Goal: Task Accomplishment & Management: Use online tool/utility

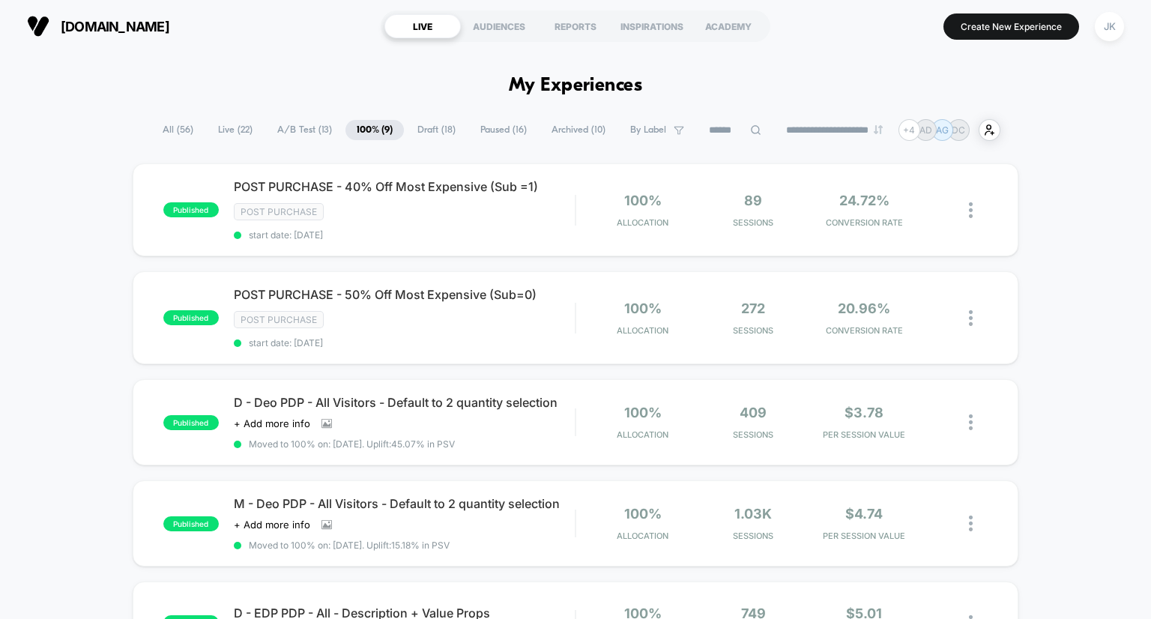
click at [431, 127] on span "Draft ( 18 )" at bounding box center [436, 130] width 61 height 20
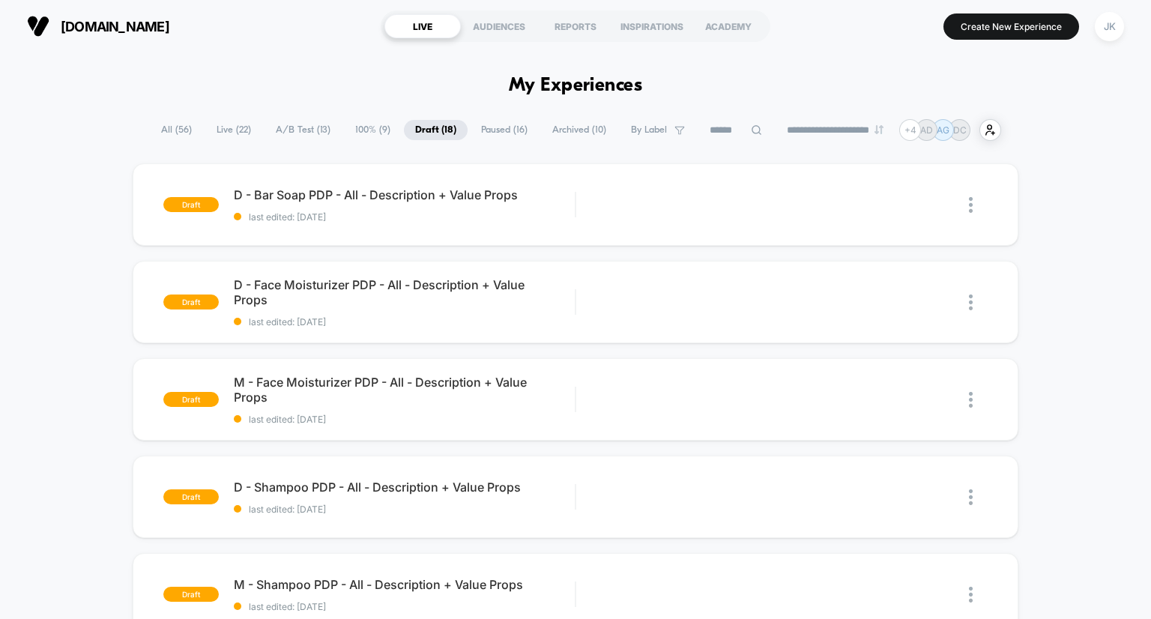
click at [273, 7] on div "[DOMAIN_NAME] LIVE AUDIENCES REPORTS INSPIRATIONS ACADEMY Create New Experience…" at bounding box center [575, 26] width 1151 height 52
click at [234, 130] on span "Live ( 22 )" at bounding box center [233, 130] width 57 height 20
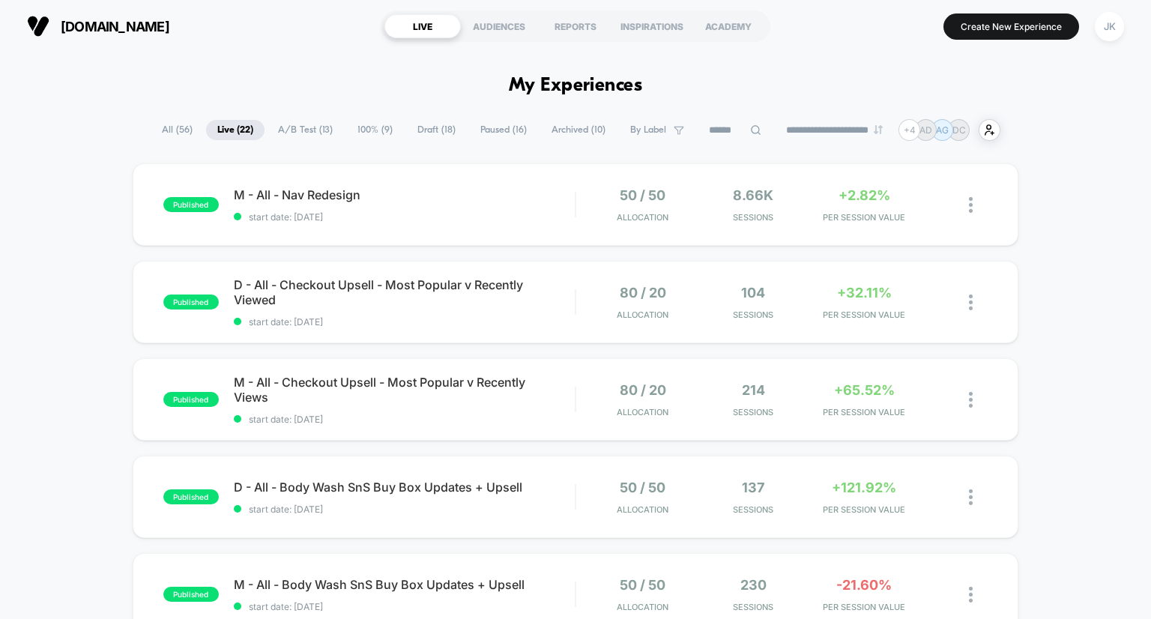
click at [297, 127] on span "A/B Test ( 13 )" at bounding box center [305, 130] width 77 height 20
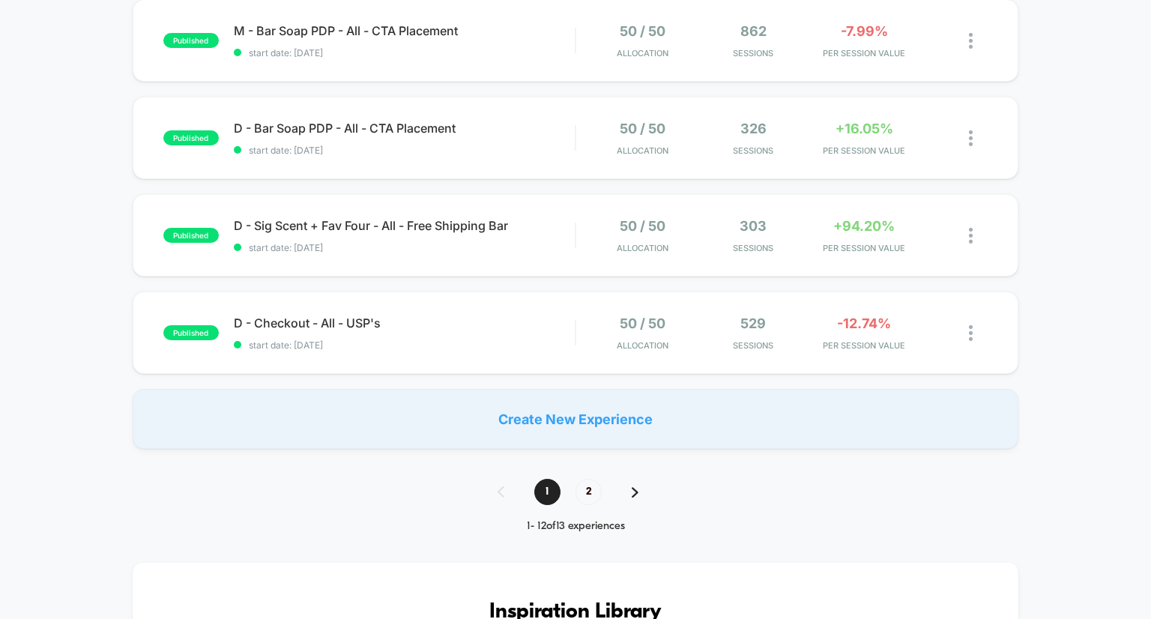
scroll to position [944, 0]
click at [593, 494] on span "2" at bounding box center [588, 491] width 26 height 26
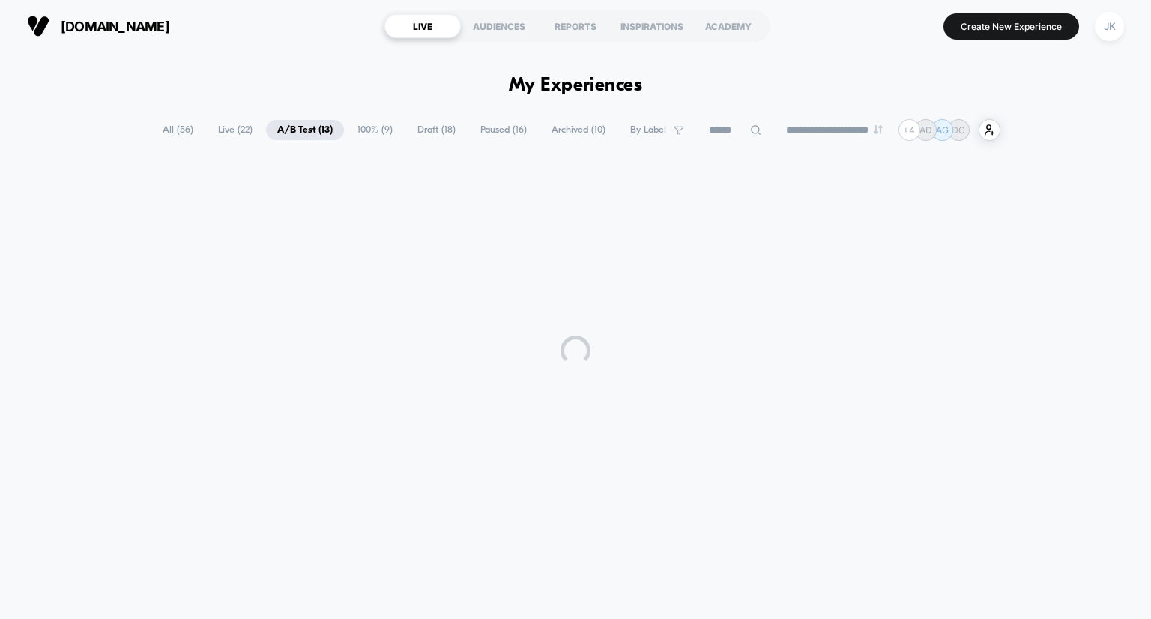
scroll to position [0, 0]
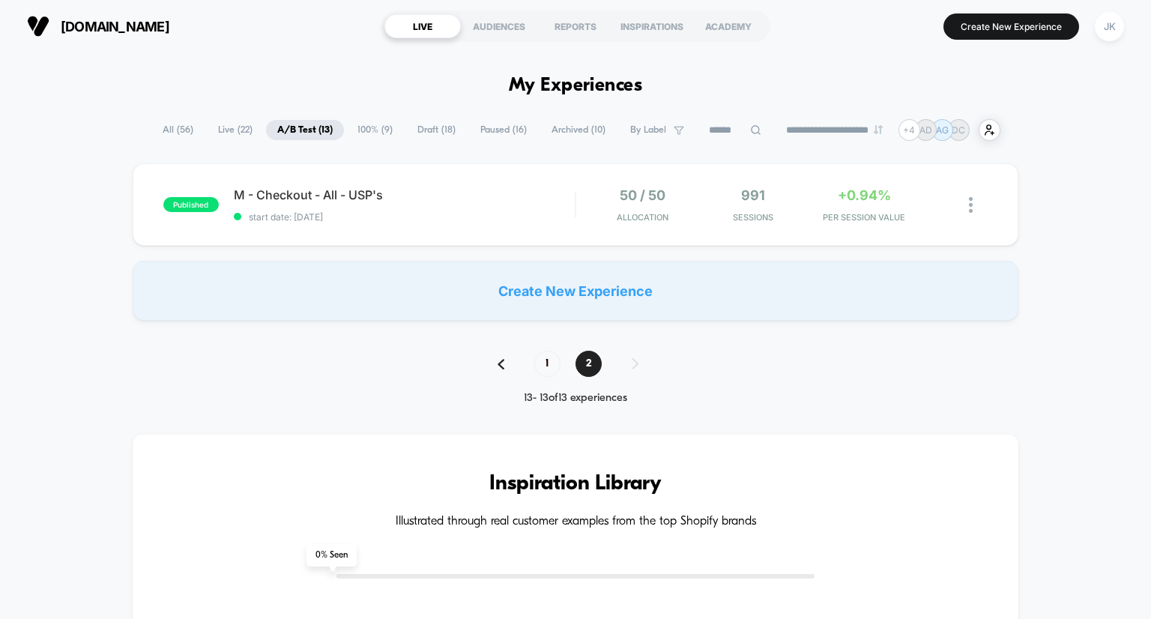
click at [368, 126] on span "100% ( 9 )" at bounding box center [375, 130] width 58 height 20
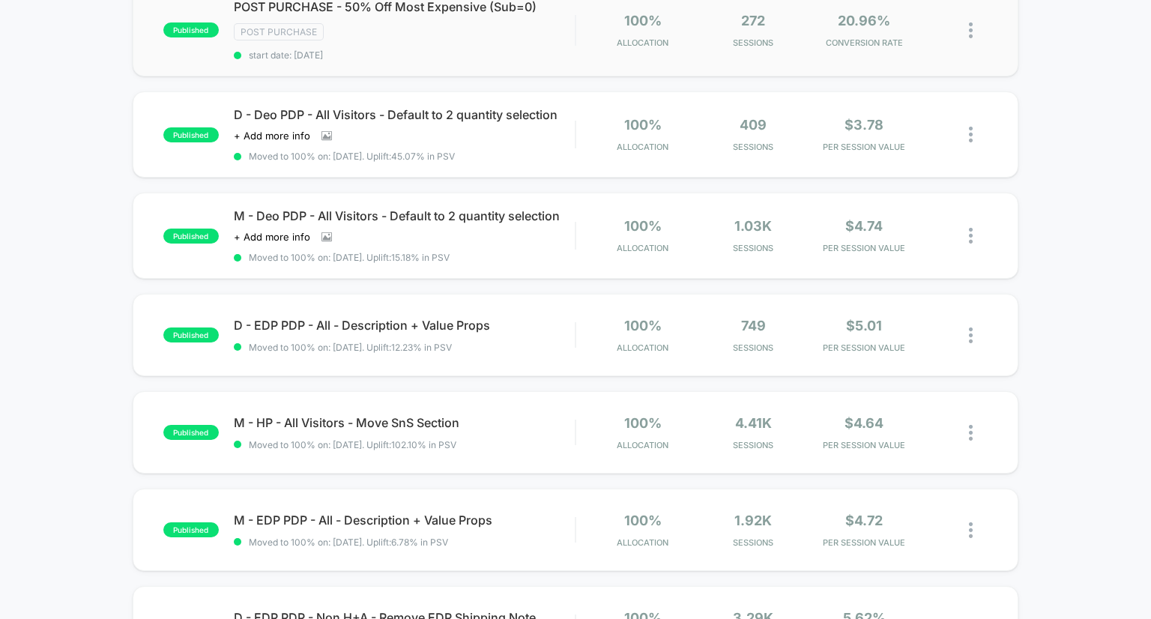
scroll to position [289, 0]
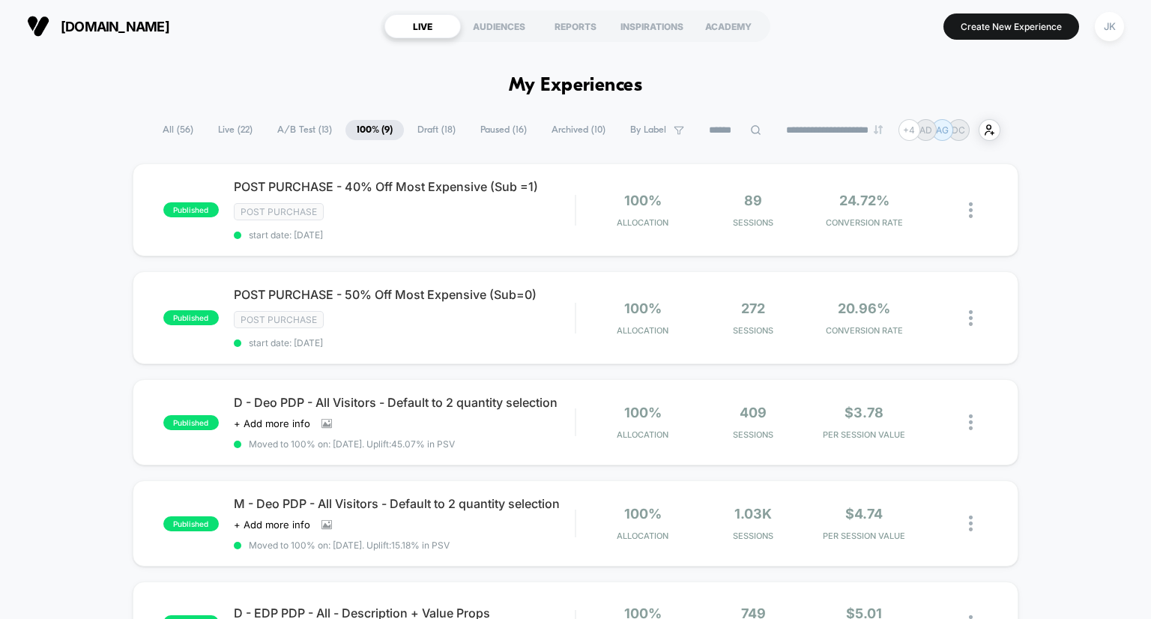
click at [429, 132] on span "Draft ( 18 )" at bounding box center [436, 130] width 61 height 20
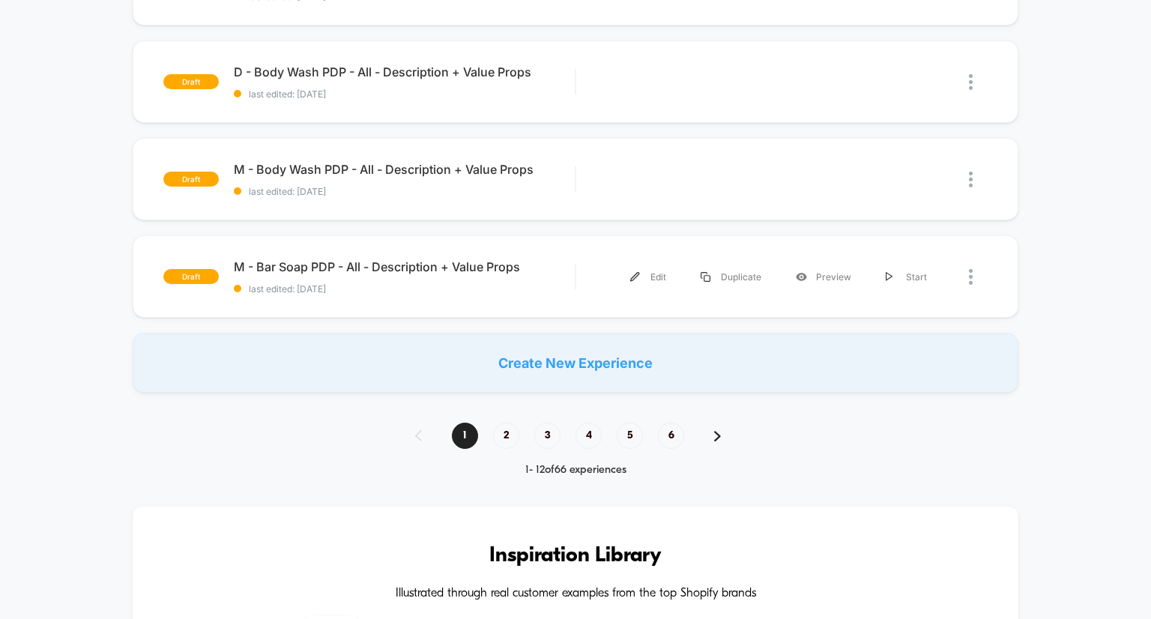
scroll to position [1032, 0]
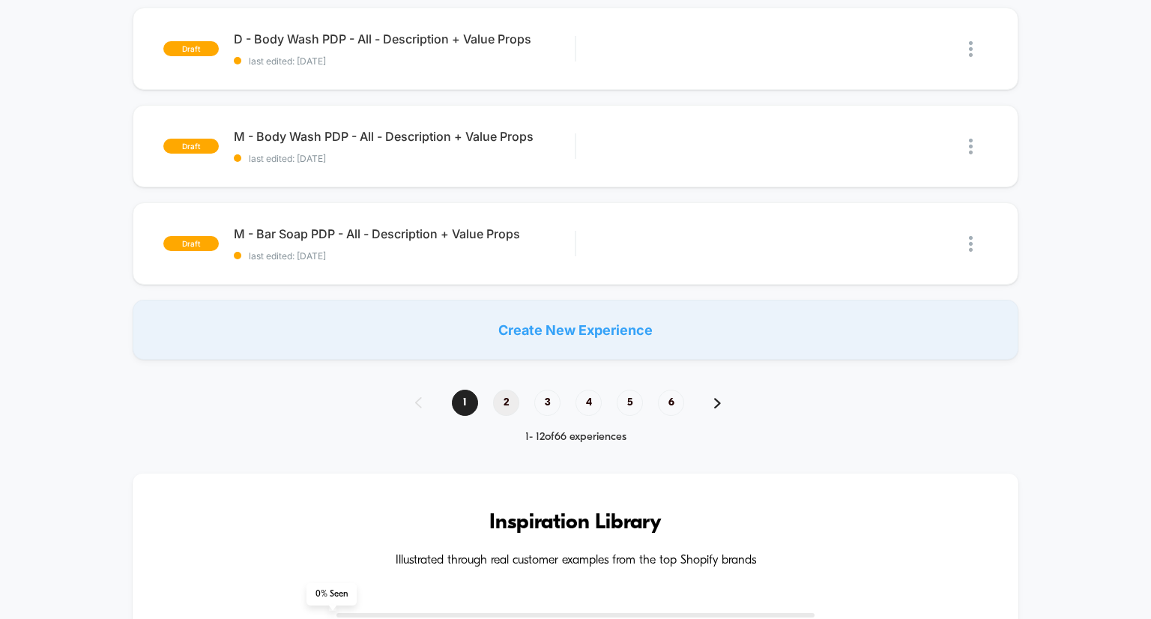
click at [513, 407] on span "2" at bounding box center [506, 403] width 26 height 26
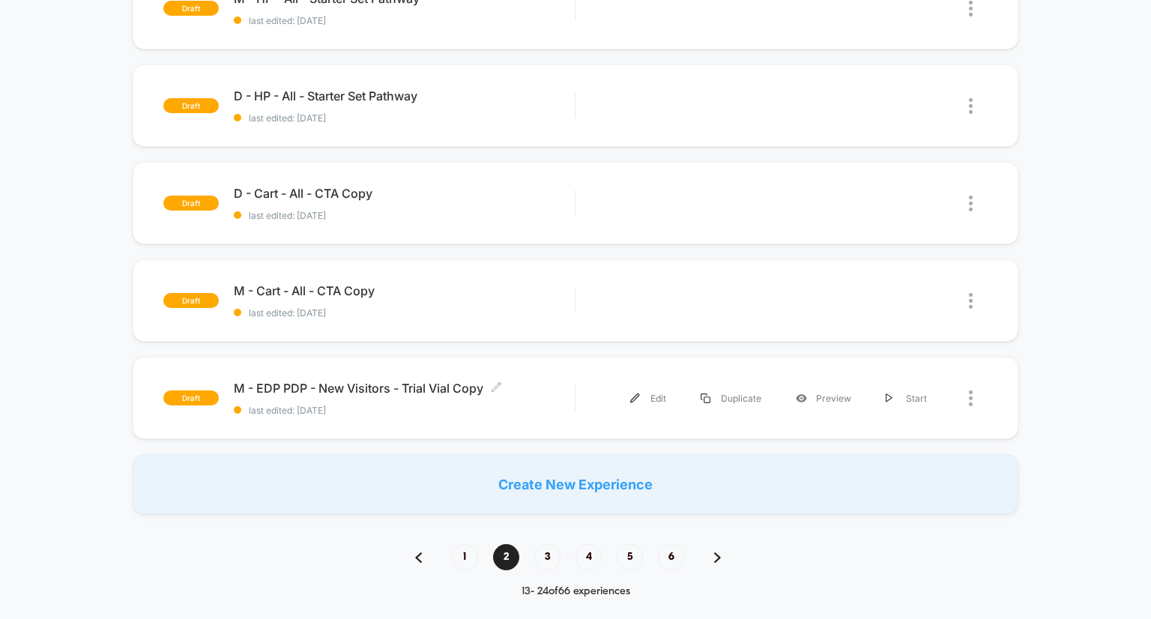
scroll to position [332, 0]
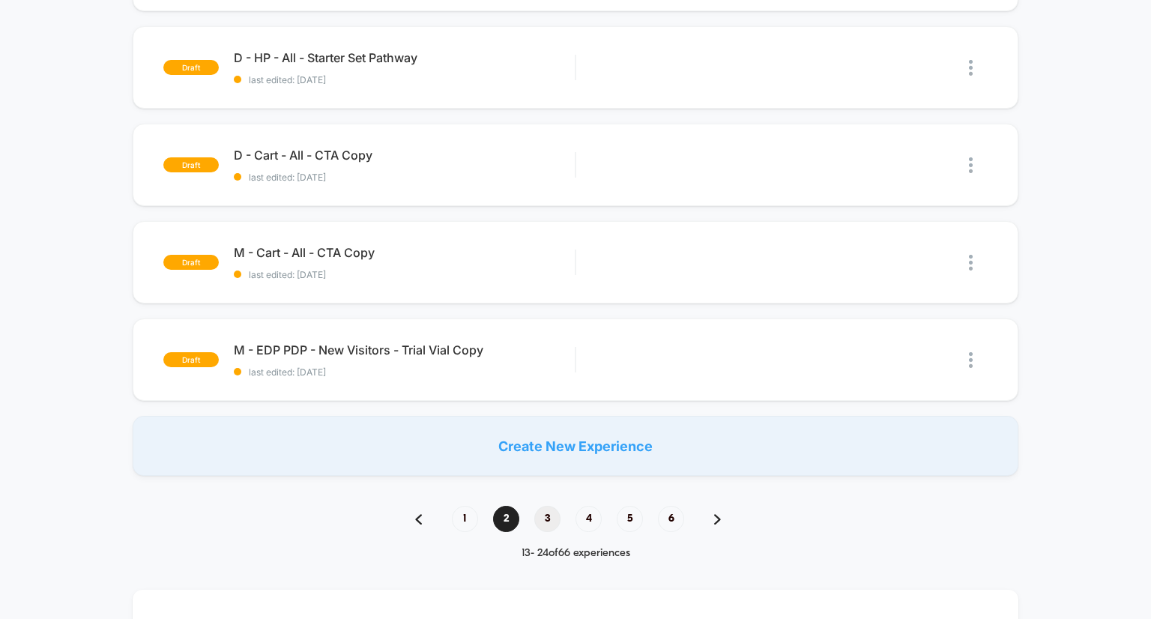
click at [547, 513] on span "3" at bounding box center [547, 519] width 26 height 26
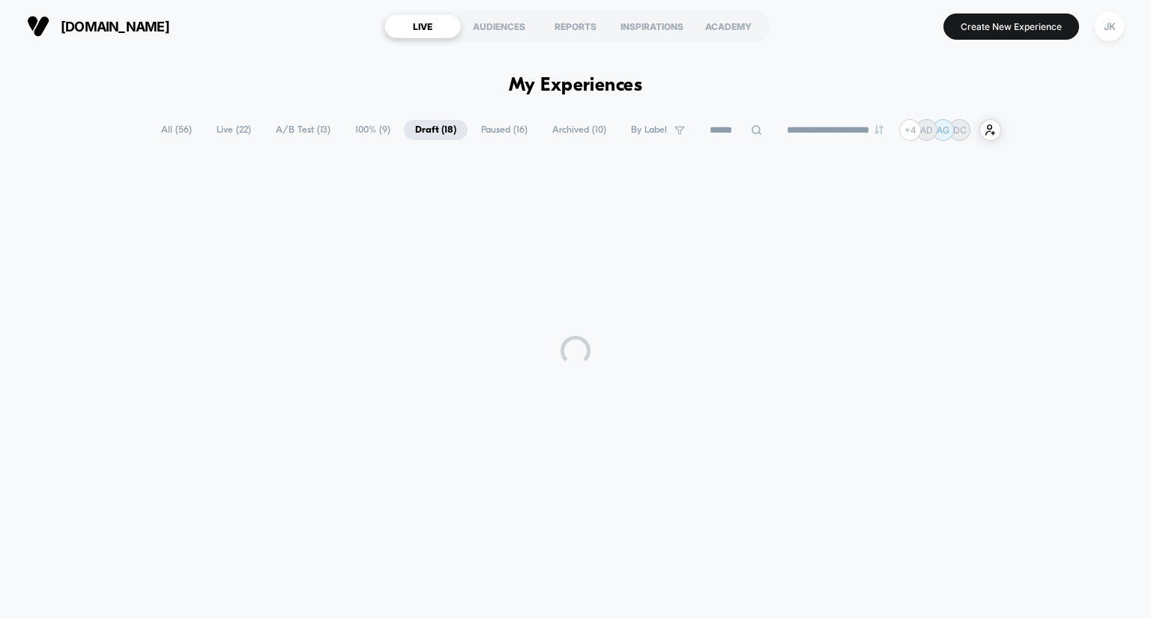
scroll to position [0, 0]
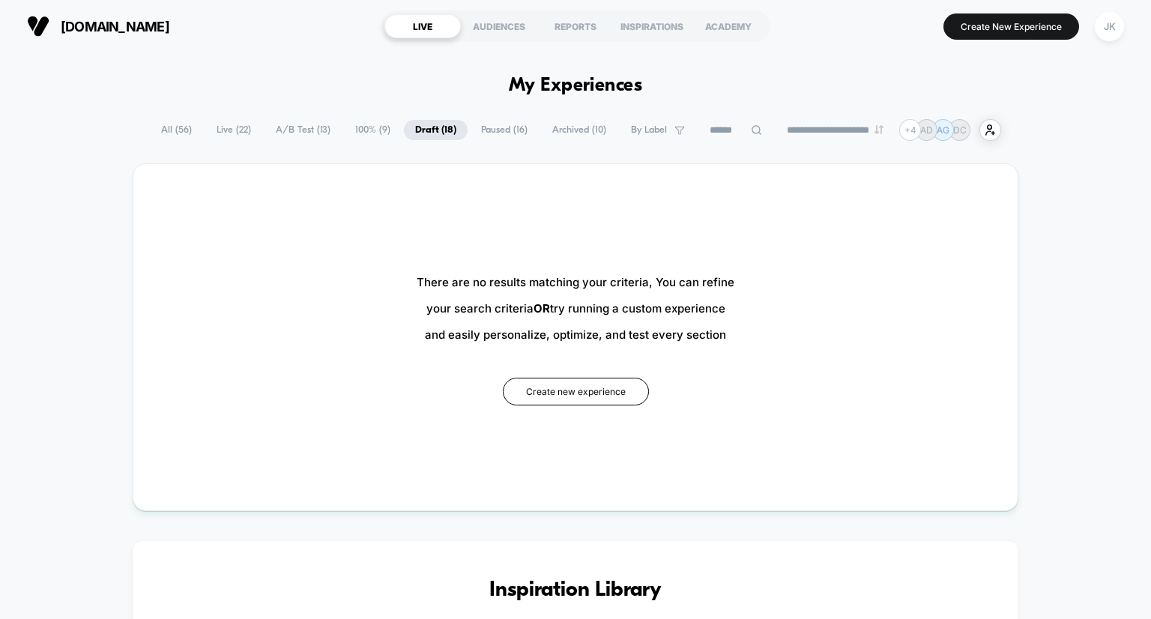
click at [300, 130] on span "A/B Test ( 13 )" at bounding box center [302, 130] width 77 height 20
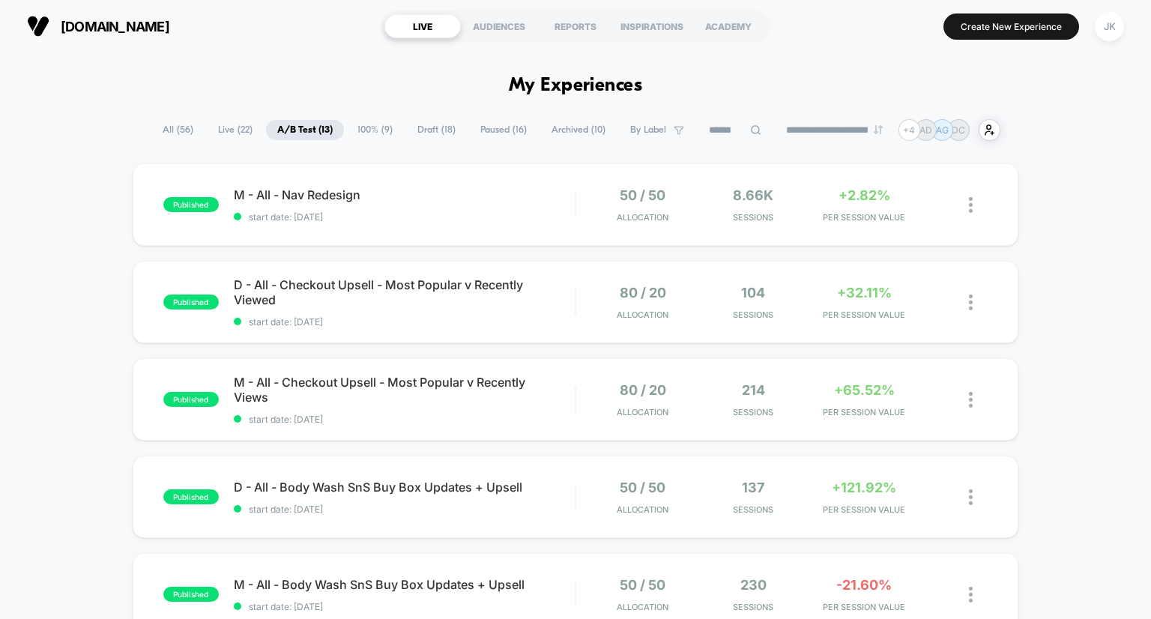
click at [360, 135] on span "100% ( 9 )" at bounding box center [375, 130] width 58 height 20
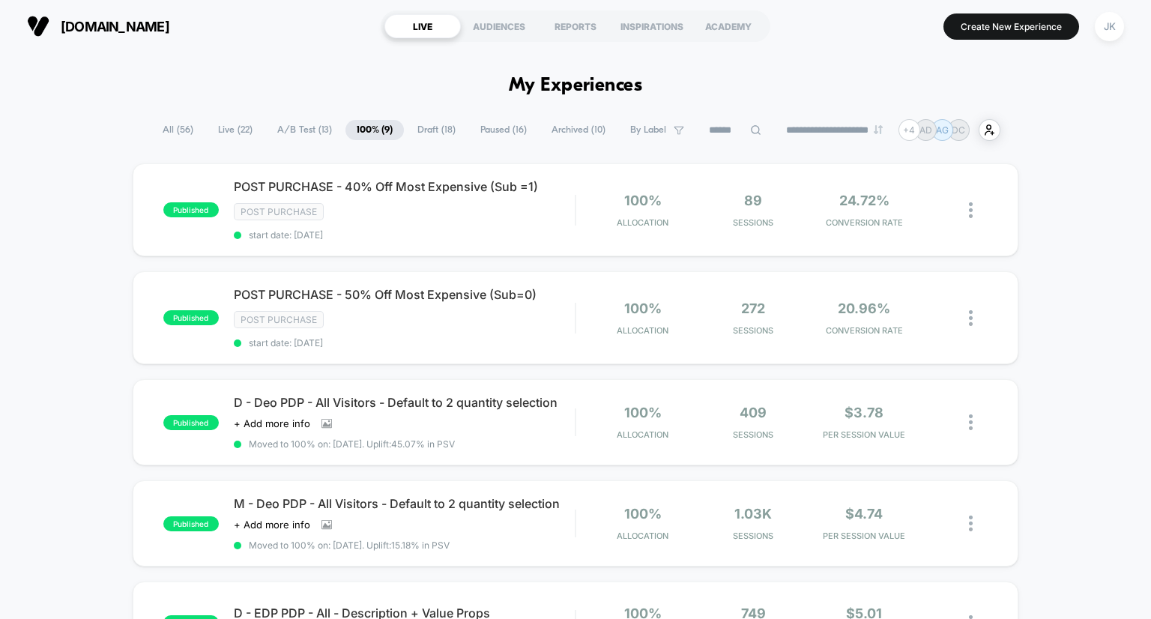
click at [288, 139] on span "A/B Test ( 13 )" at bounding box center [304, 130] width 77 height 20
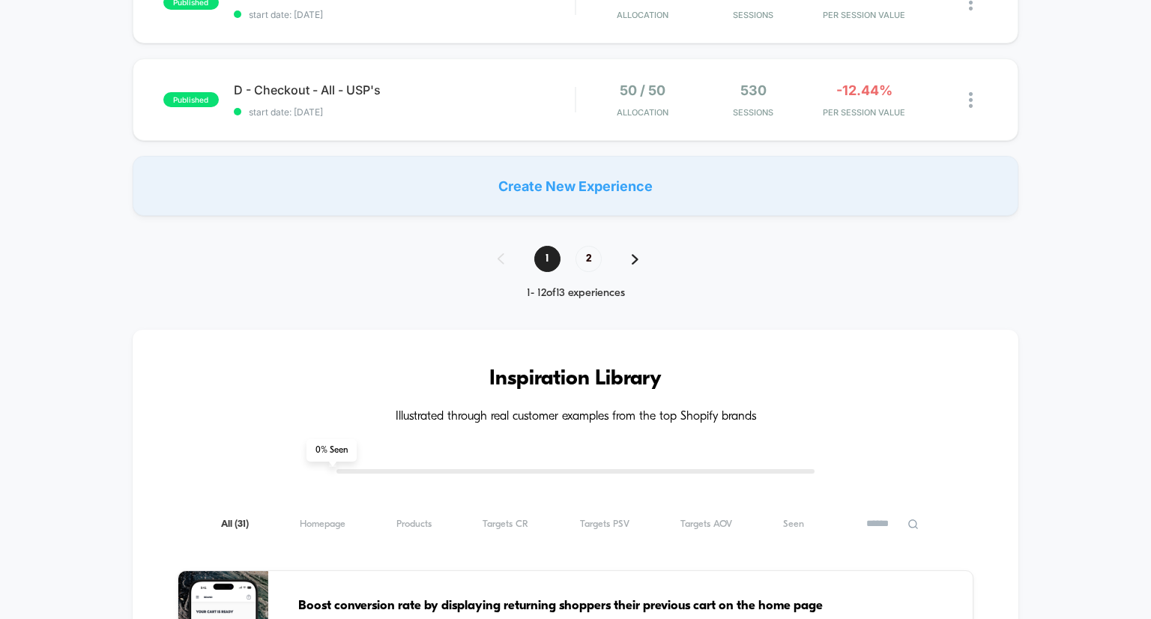
scroll to position [1209, 0]
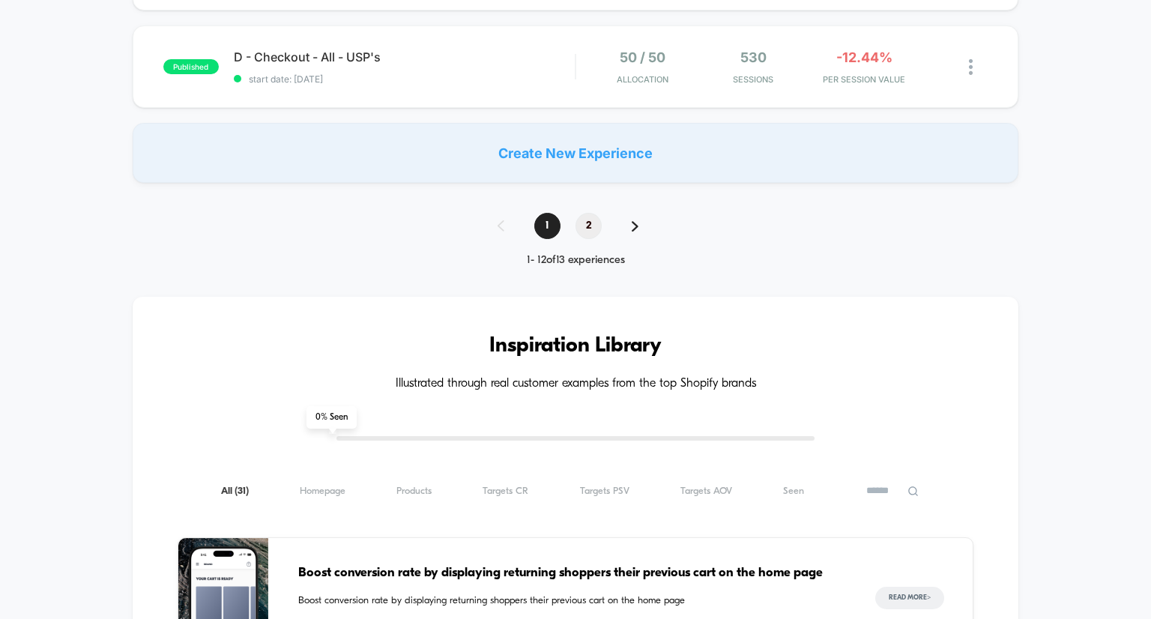
click at [590, 219] on span "2" at bounding box center [588, 226] width 26 height 26
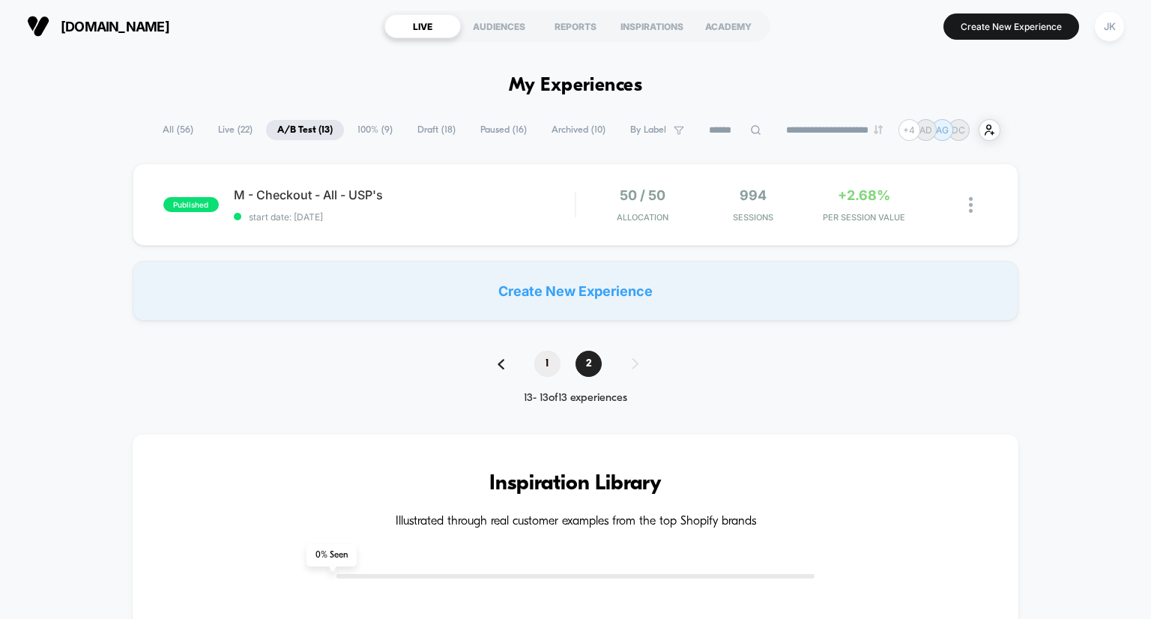
click at [545, 360] on span "1" at bounding box center [547, 364] width 26 height 26
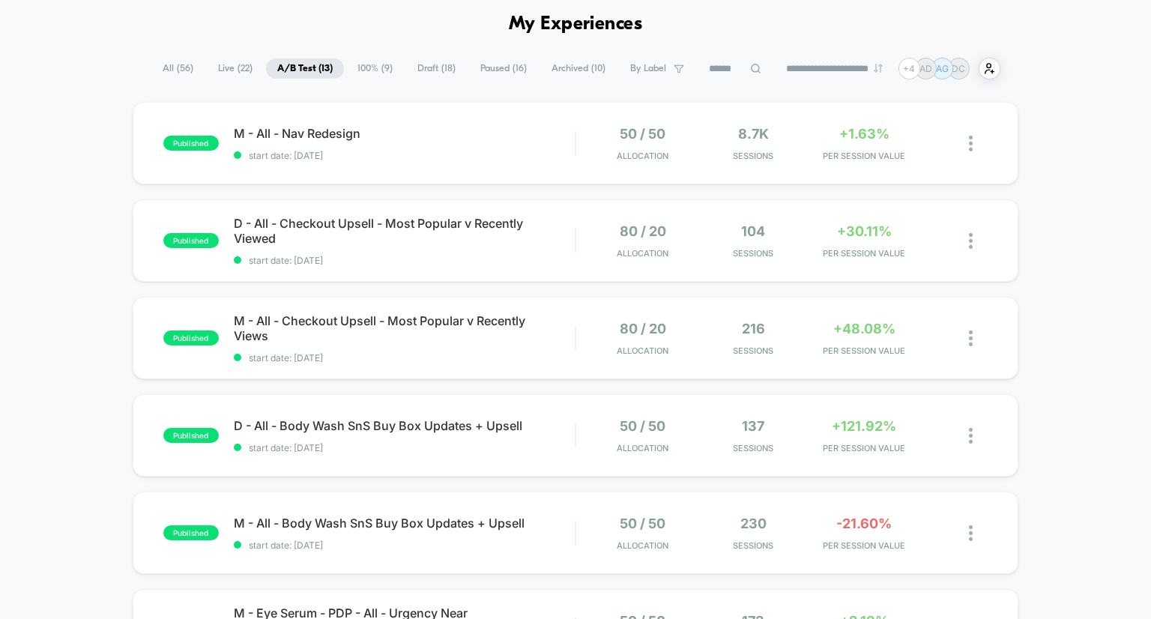
scroll to position [54, 0]
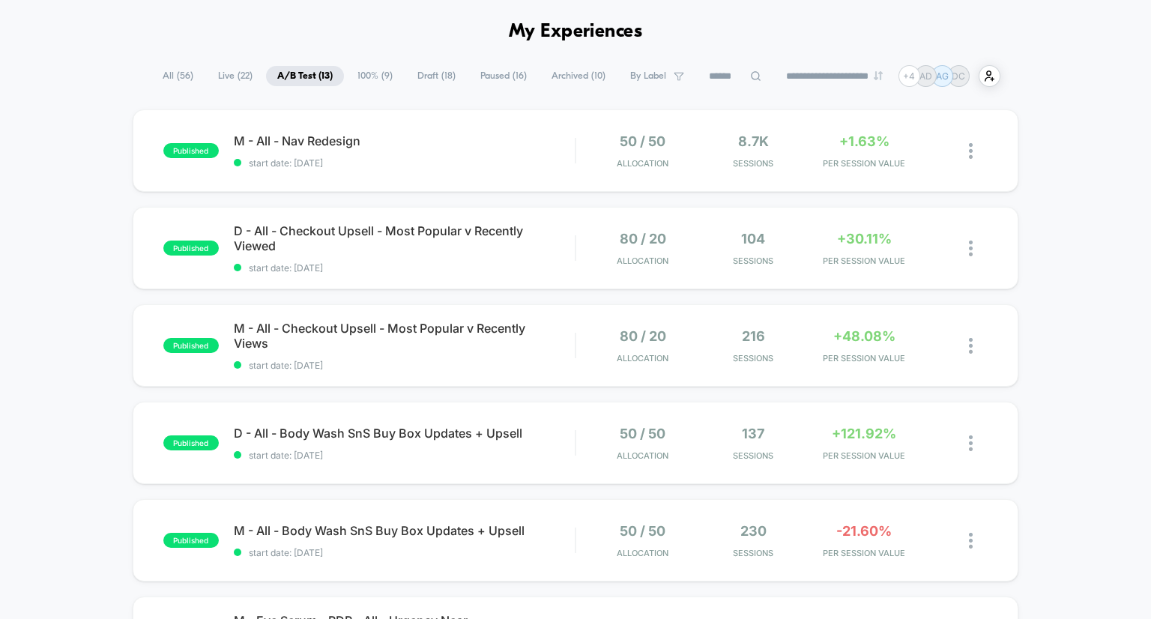
click at [381, 73] on span "100% ( 9 )" at bounding box center [375, 76] width 58 height 20
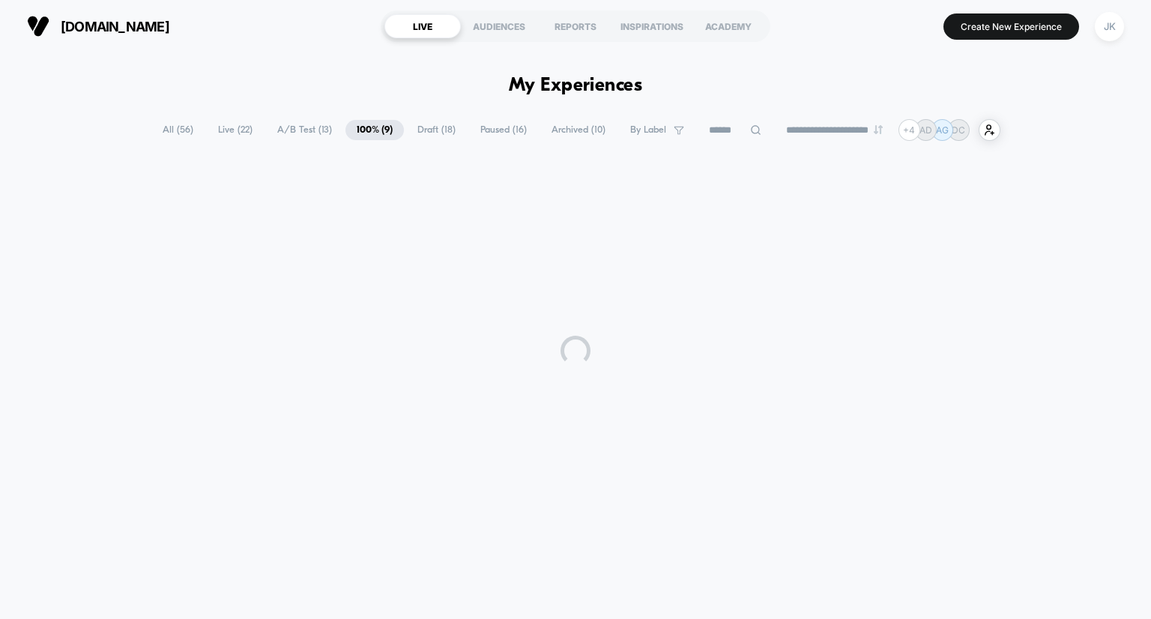
scroll to position [0, 0]
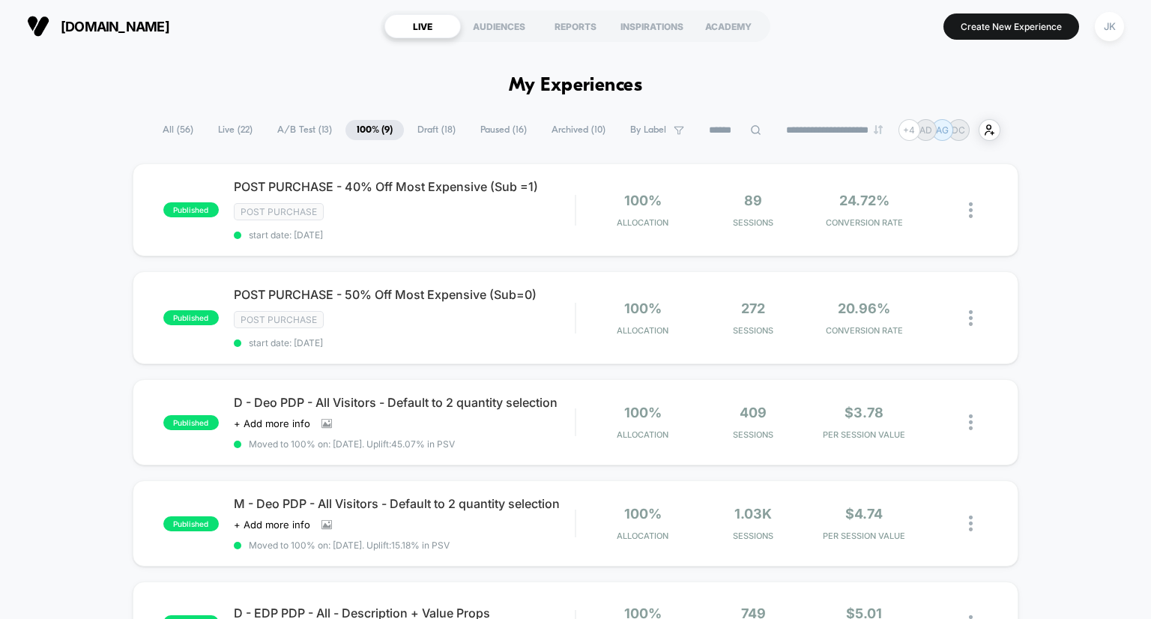
click at [512, 127] on span "Paused ( 16 )" at bounding box center [503, 130] width 69 height 20
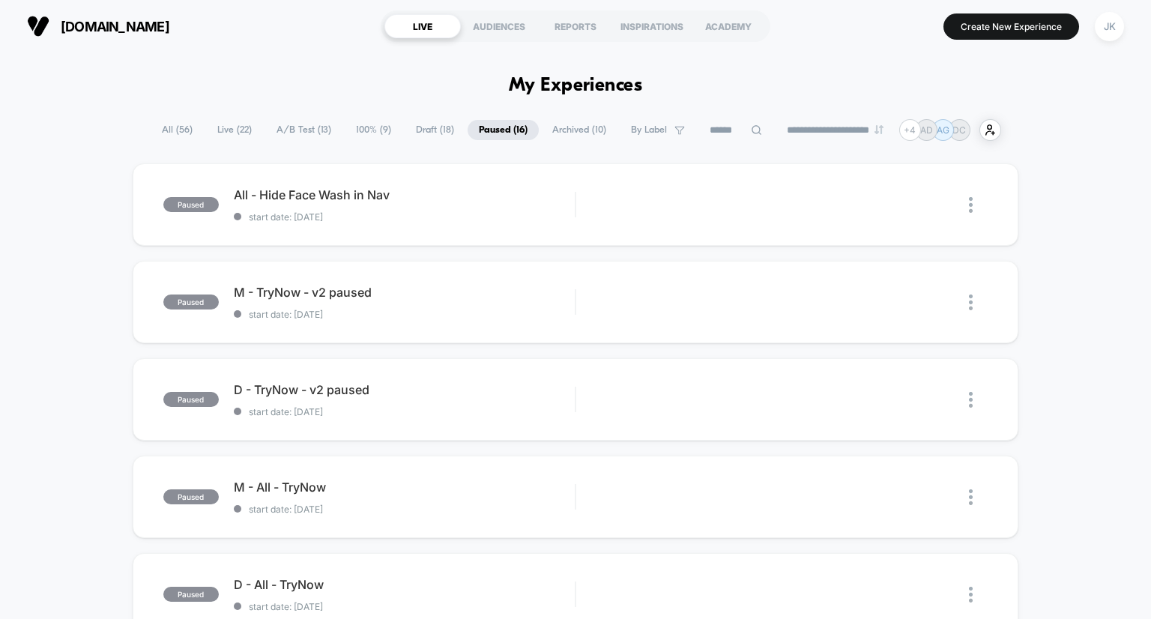
click at [419, 128] on span "Draft ( 18 )" at bounding box center [435, 130] width 61 height 20
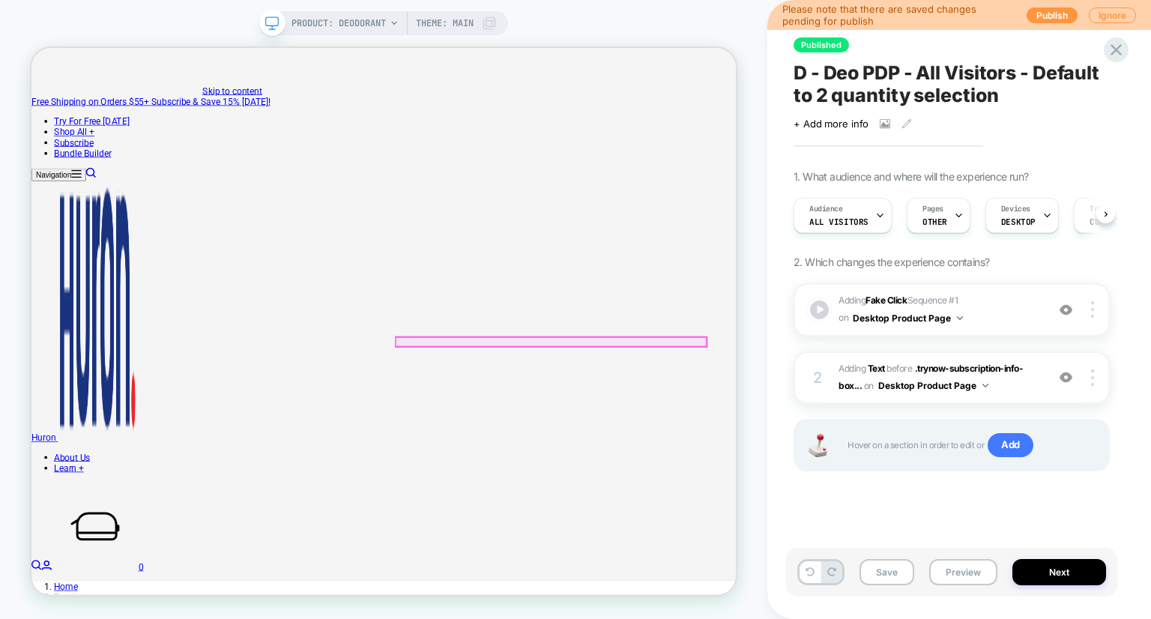
scroll to position [108, 0]
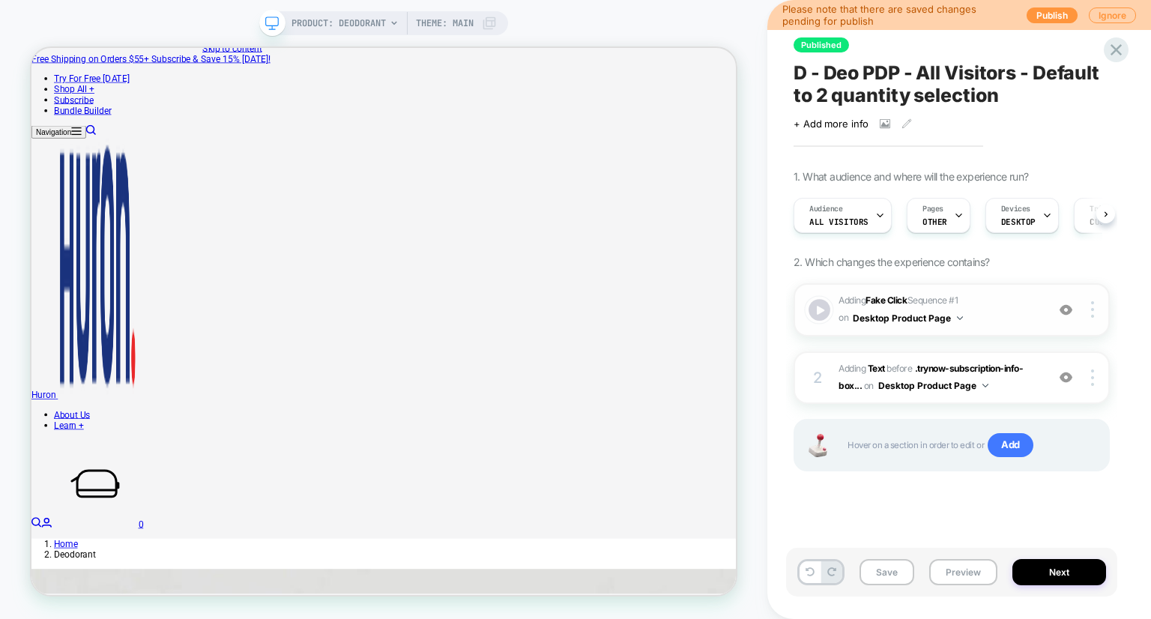
click at [818, 304] on div at bounding box center [819, 310] width 22 height 22
type input "*"
click at [884, 569] on button "Save" at bounding box center [886, 572] width 55 height 26
click at [955, 577] on button "Preview" at bounding box center [963, 572] width 68 height 26
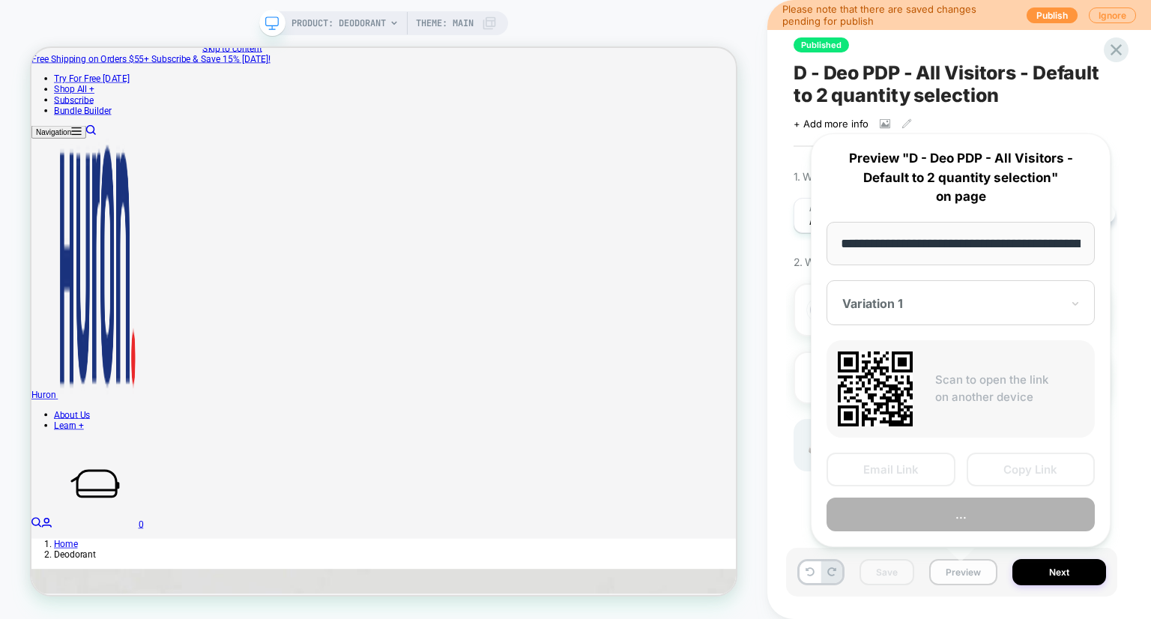
scroll to position [0, 130]
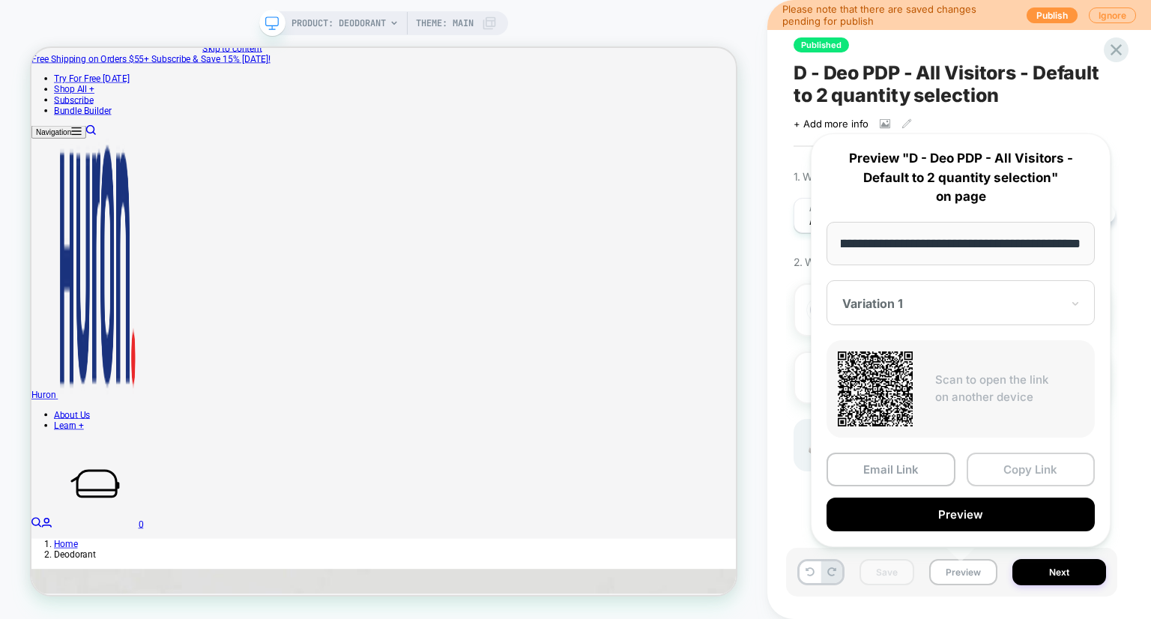
click at [1008, 462] on button "Copy Link" at bounding box center [1030, 469] width 129 height 34
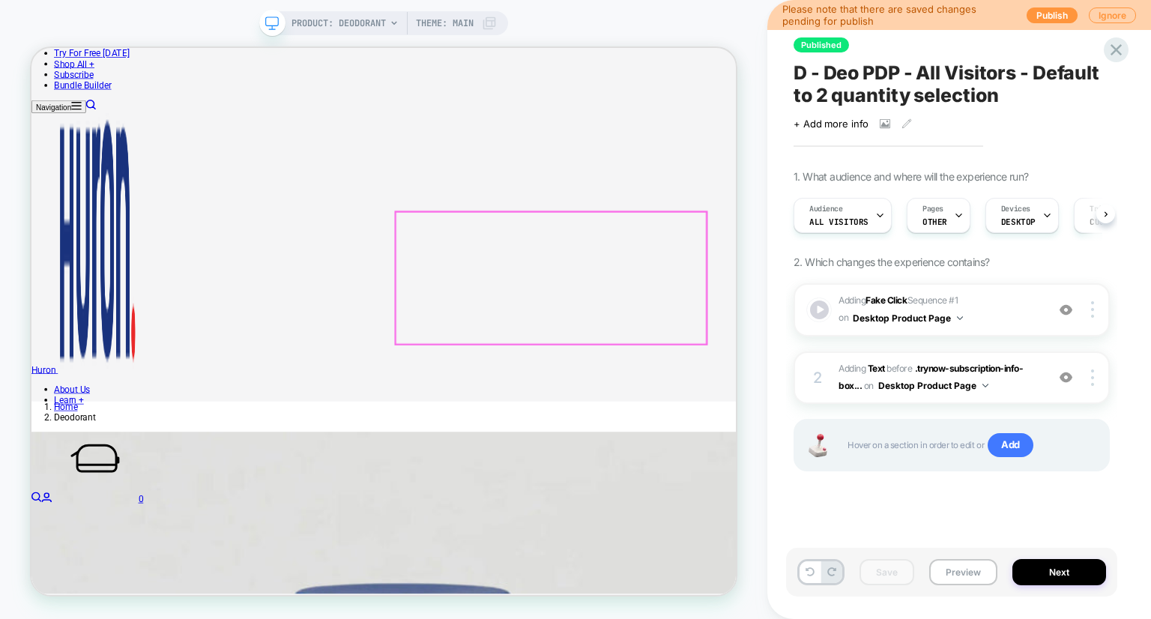
scroll to position [314, 0]
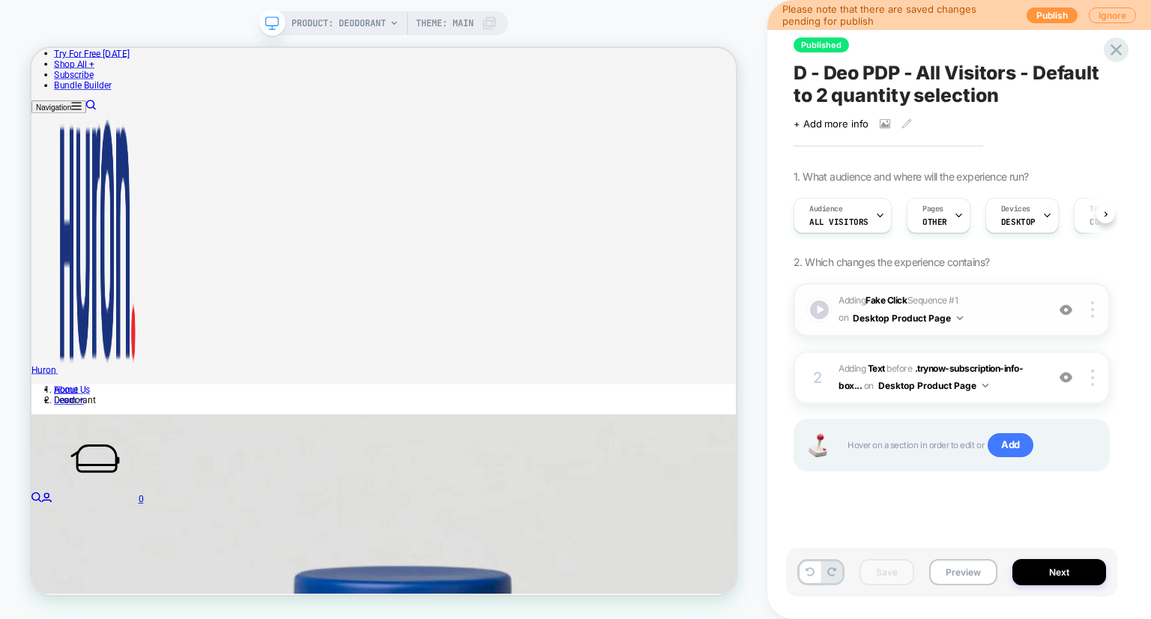
click at [927, 321] on button "Desktop Product Page" at bounding box center [907, 318] width 110 height 19
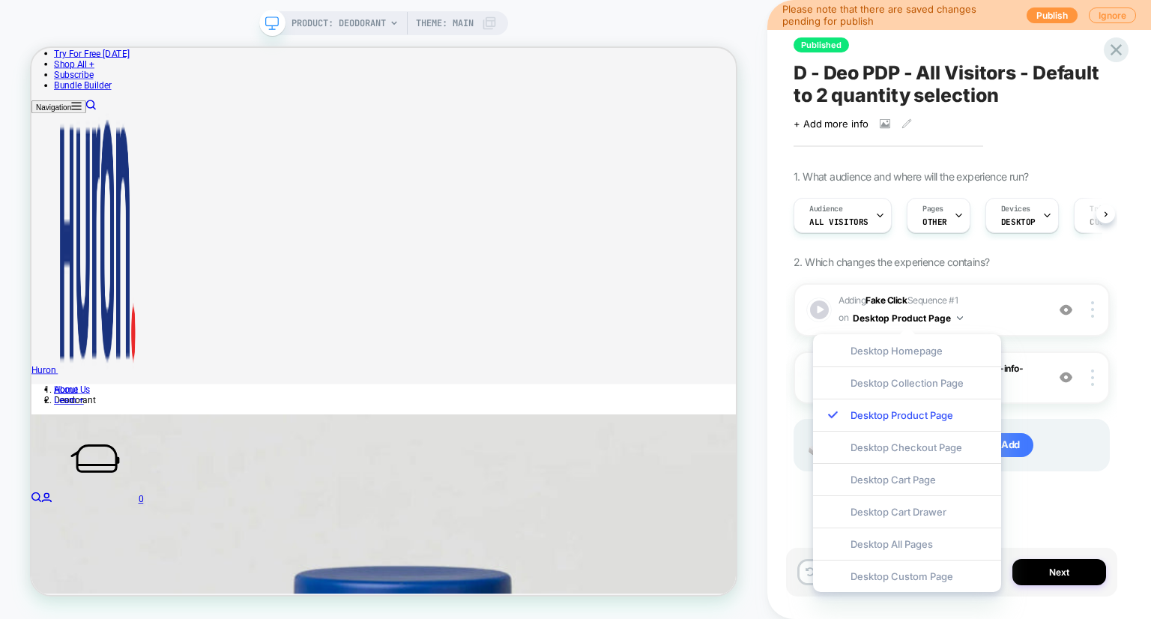
click at [1017, 263] on div "1. What audience and where will the experience run? Audience All Visitors Pages…" at bounding box center [951, 339] width 316 height 339
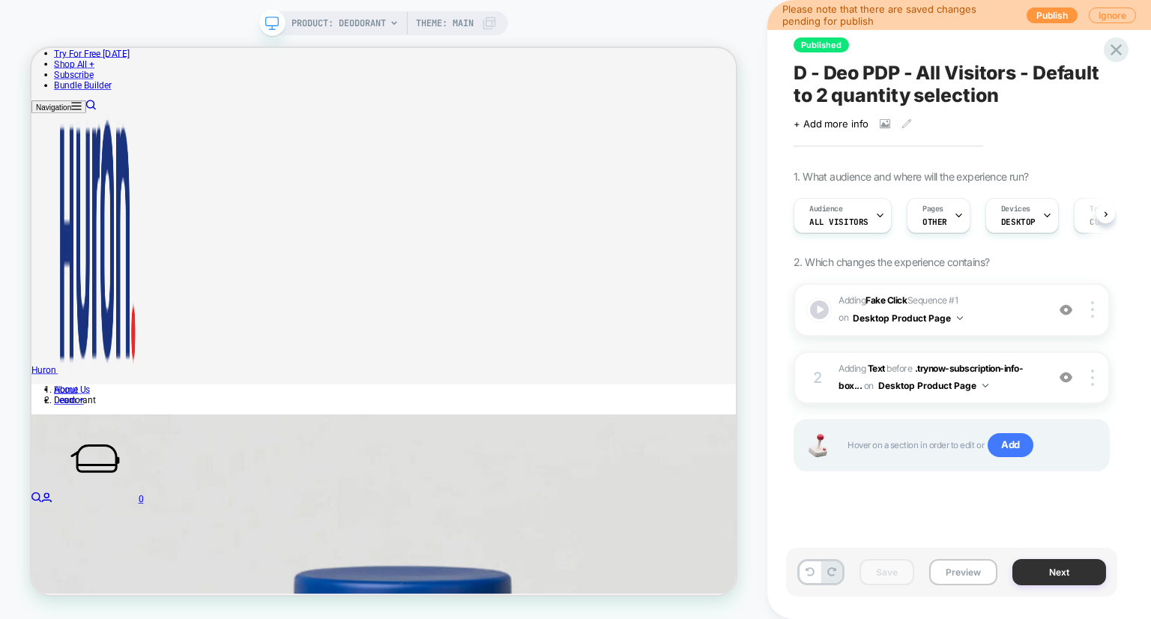
click at [1070, 578] on button "Next" at bounding box center [1059, 572] width 94 height 26
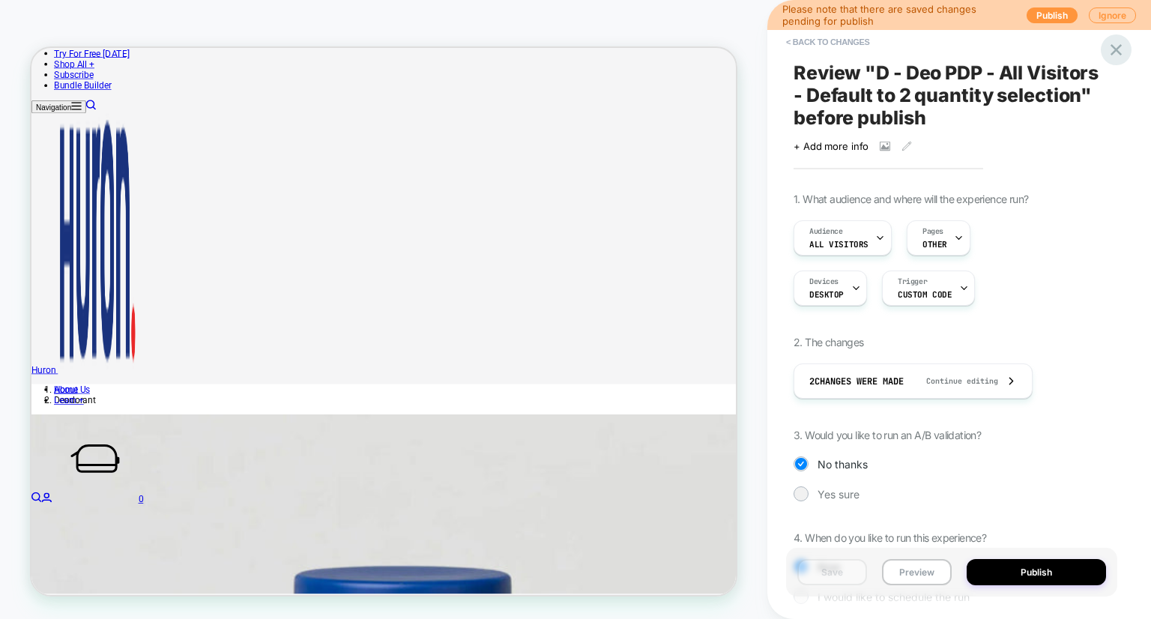
click at [1118, 48] on icon at bounding box center [1115, 49] width 11 height 11
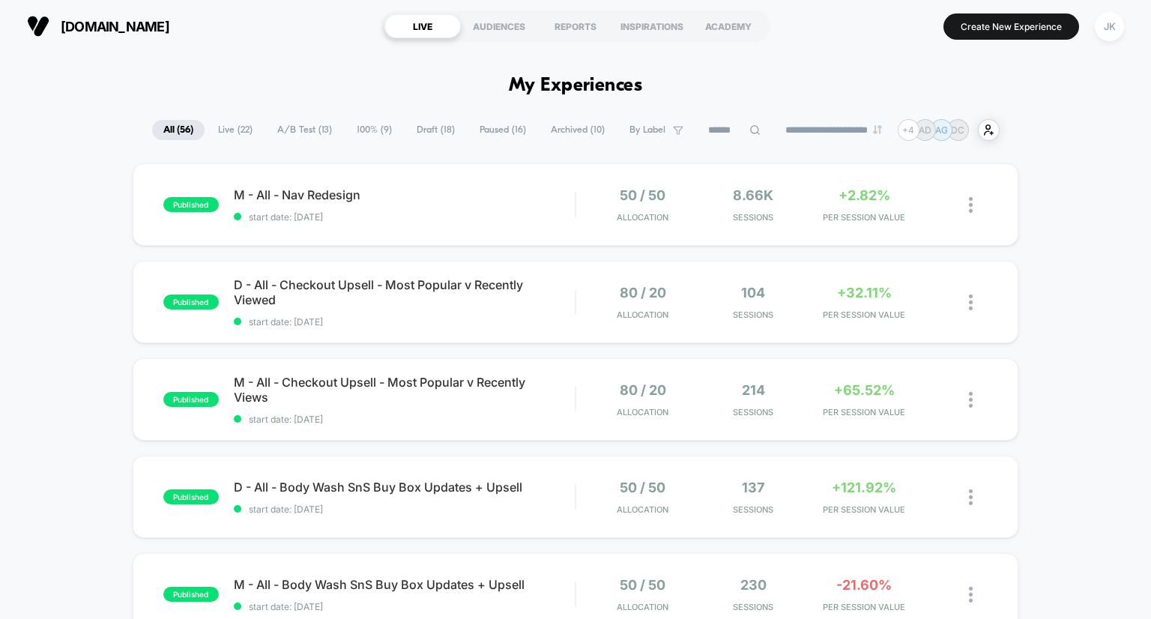
click at [292, 130] on span "A/B Test ( 13 )" at bounding box center [304, 130] width 77 height 20
click at [364, 128] on span "100% ( 9 )" at bounding box center [375, 130] width 58 height 20
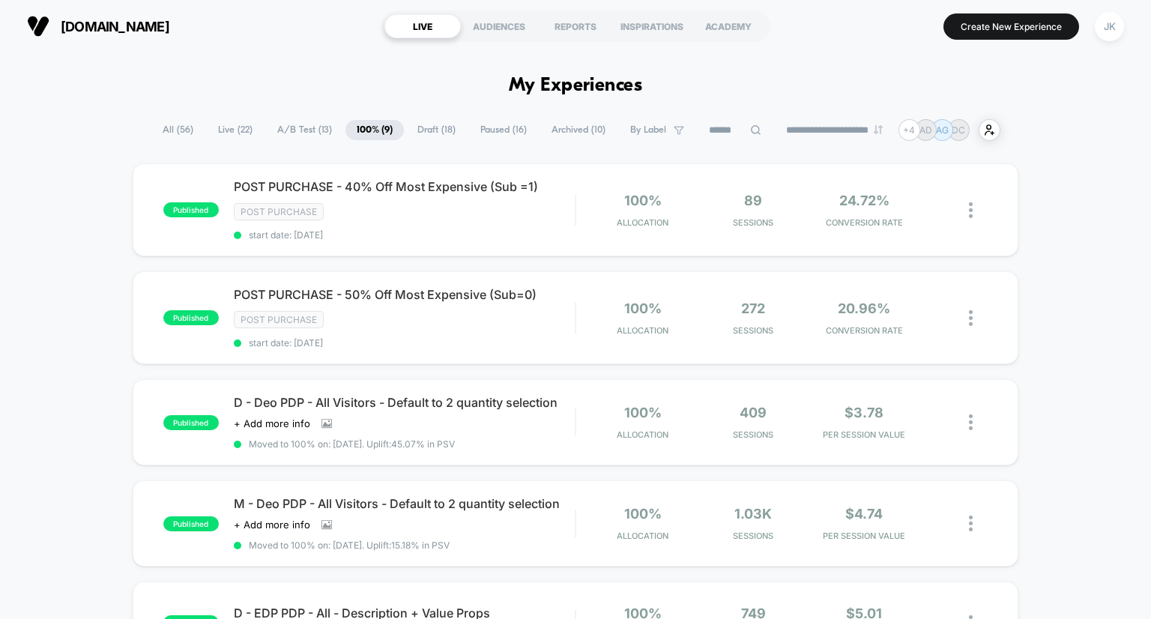
click at [419, 129] on span "Draft ( 18 )" at bounding box center [436, 130] width 61 height 20
